Goal: Entertainment & Leisure: Consume media (video, audio)

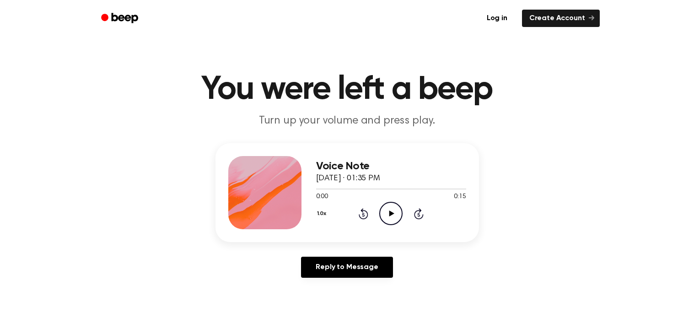
click at [388, 215] on icon "Play Audio" at bounding box center [390, 213] width 23 height 23
click at [385, 207] on icon "Play Audio" at bounding box center [390, 213] width 23 height 23
click at [386, 219] on icon "Play Audio" at bounding box center [390, 213] width 23 height 23
click at [395, 217] on icon "Play Audio" at bounding box center [390, 213] width 23 height 23
click at [391, 211] on icon "Play Audio" at bounding box center [390, 213] width 23 height 23
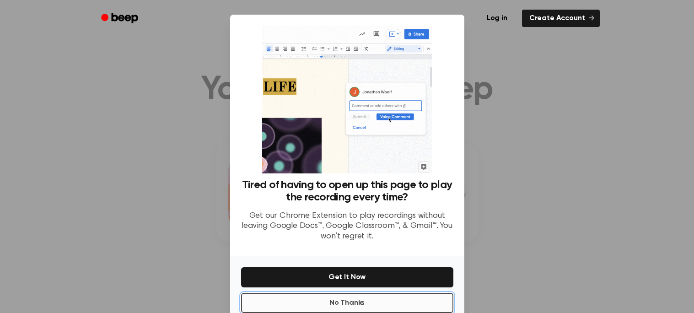
click at [360, 302] on button "No Thanks" at bounding box center [347, 303] width 212 height 20
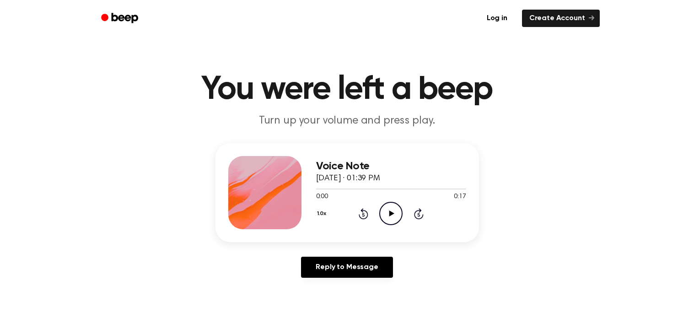
click at [392, 212] on icon at bounding box center [391, 213] width 5 height 6
click at [389, 220] on icon "Play Audio" at bounding box center [390, 213] width 23 height 23
click at [387, 215] on icon "Play Audio" at bounding box center [390, 213] width 23 height 23
click at [383, 210] on icon "Play Audio" at bounding box center [390, 213] width 23 height 23
click at [396, 211] on icon "Play Audio" at bounding box center [390, 213] width 23 height 23
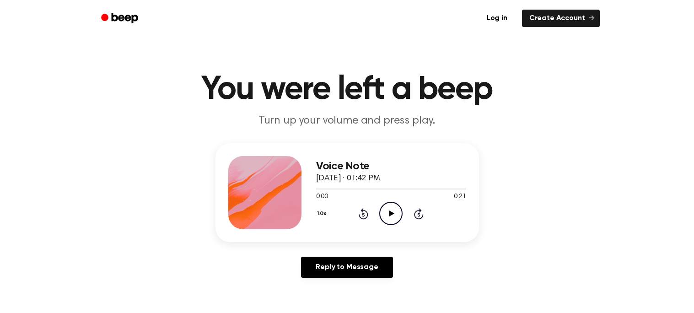
click at [396, 215] on icon "Play Audio" at bounding box center [390, 213] width 23 height 23
